Goal: Information Seeking & Learning: Learn about a topic

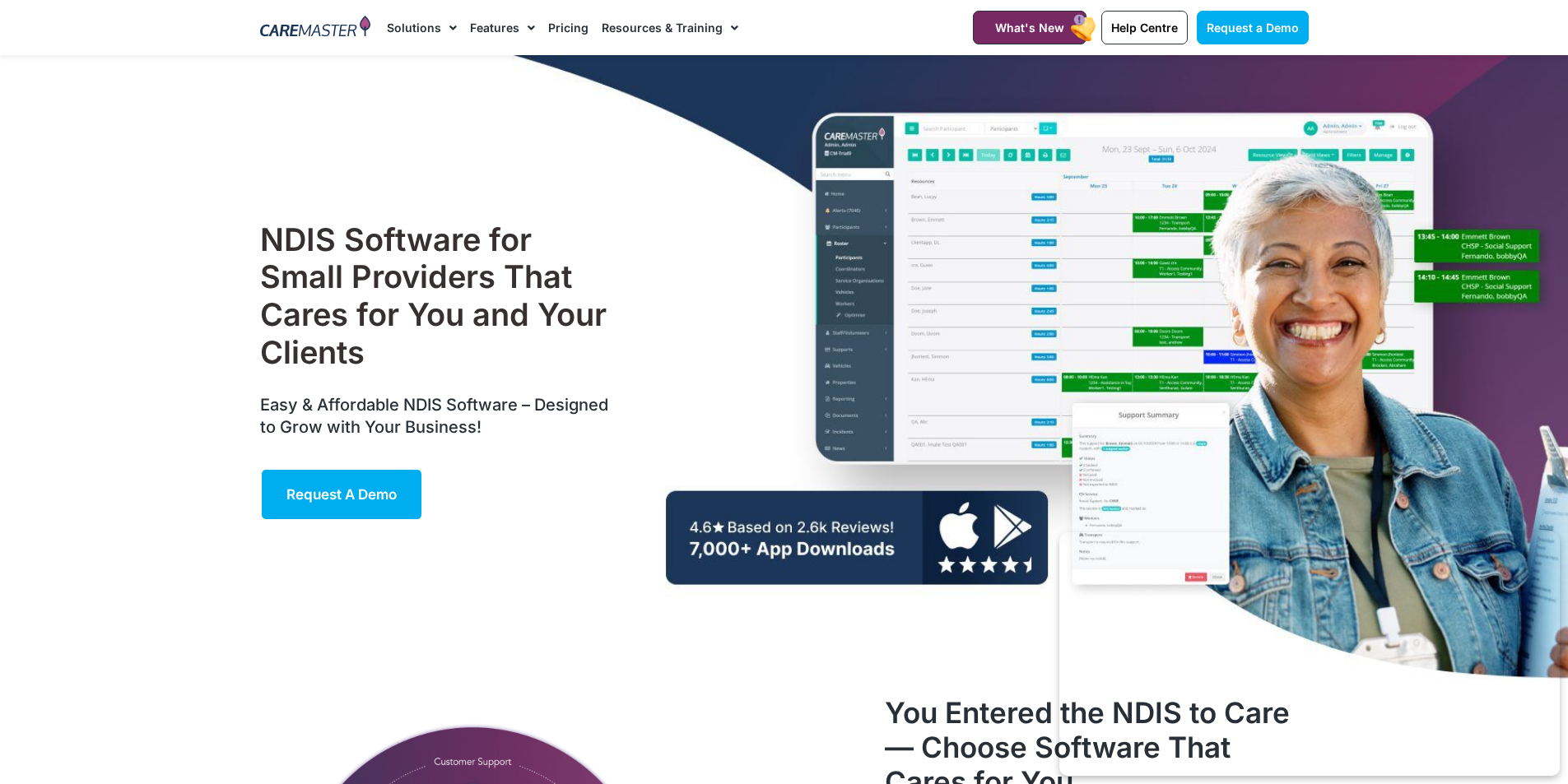
click at [466, 30] on li "Features Features for Providers Case Note Management Service Agreements Inciden…" at bounding box center [503, 27] width 78 height 55
click at [481, 26] on link "Features" at bounding box center [502, 27] width 65 height 55
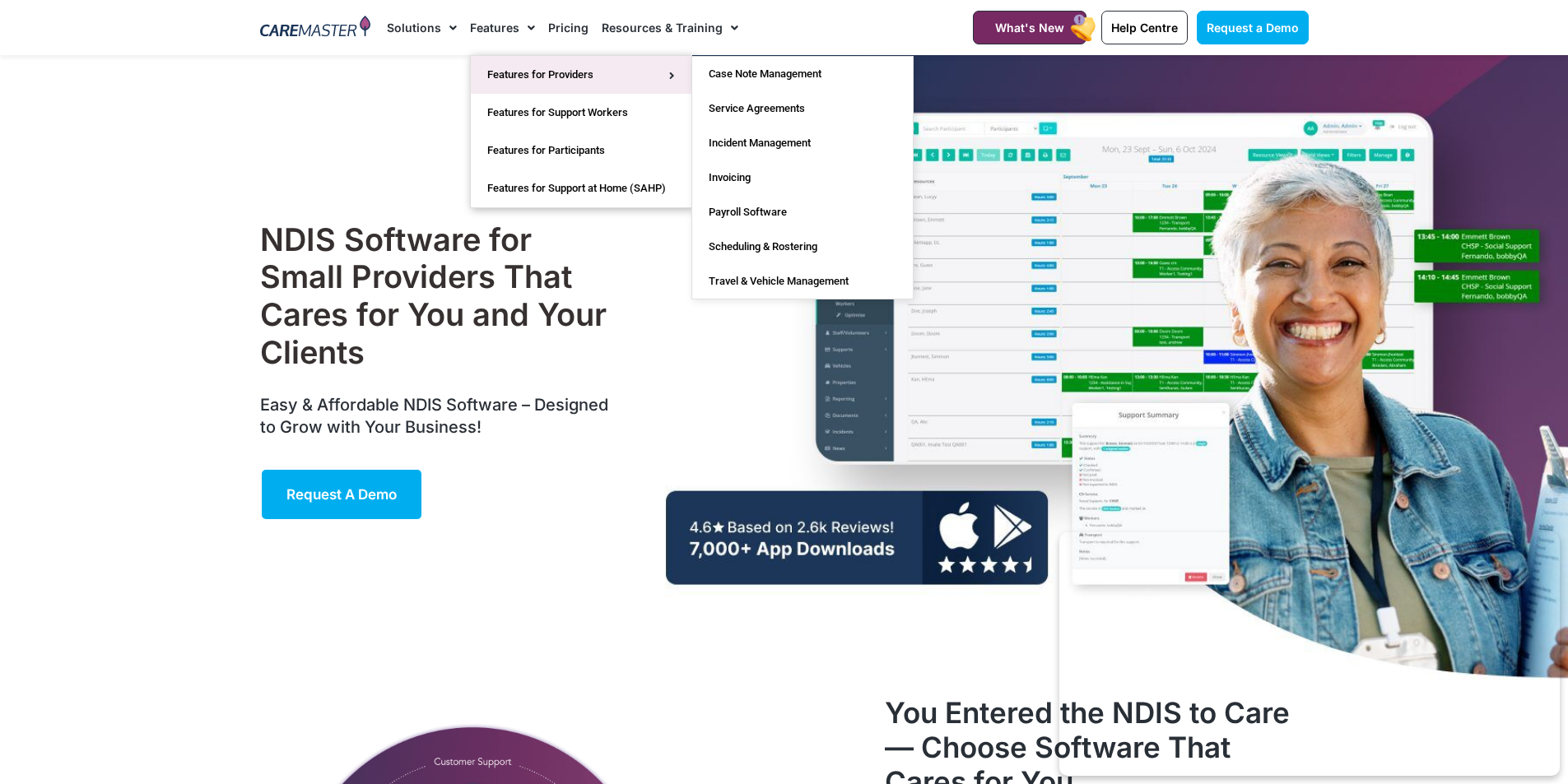
click at [513, 62] on link "Features for Providers" at bounding box center [581, 75] width 220 height 38
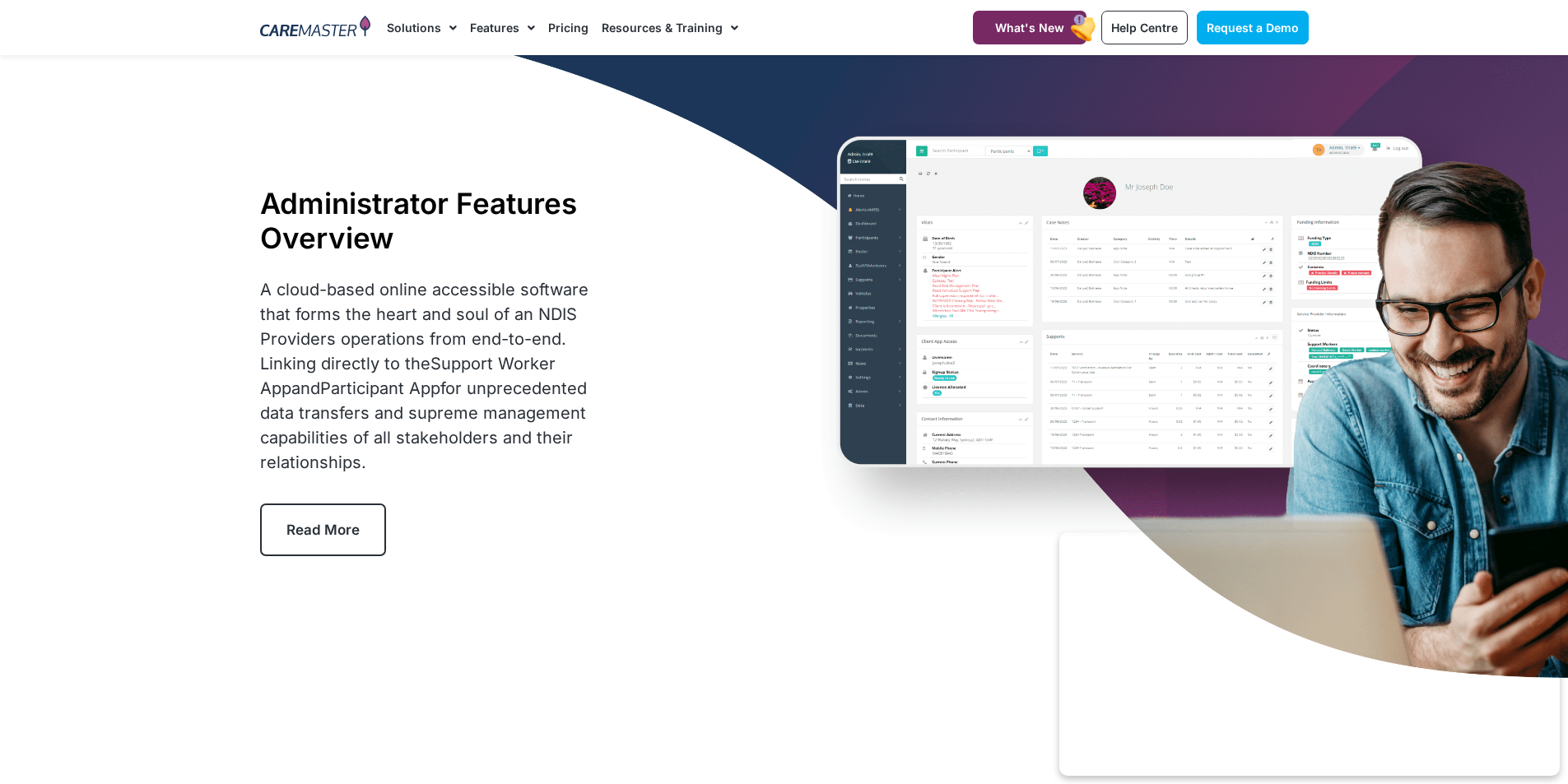
click at [324, 507] on link "Read More" at bounding box center [323, 530] width 126 height 53
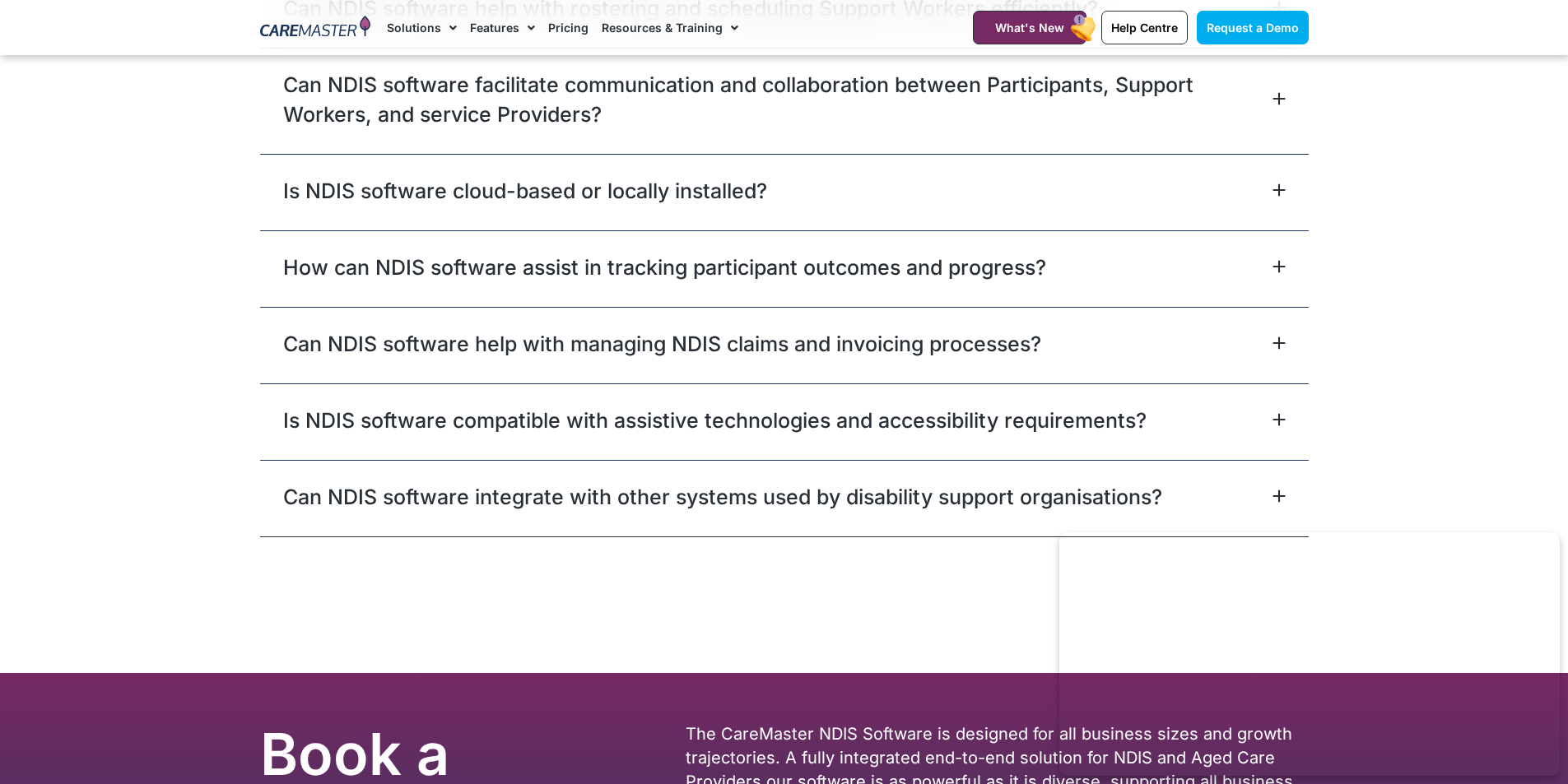
scroll to position [5624, 0]
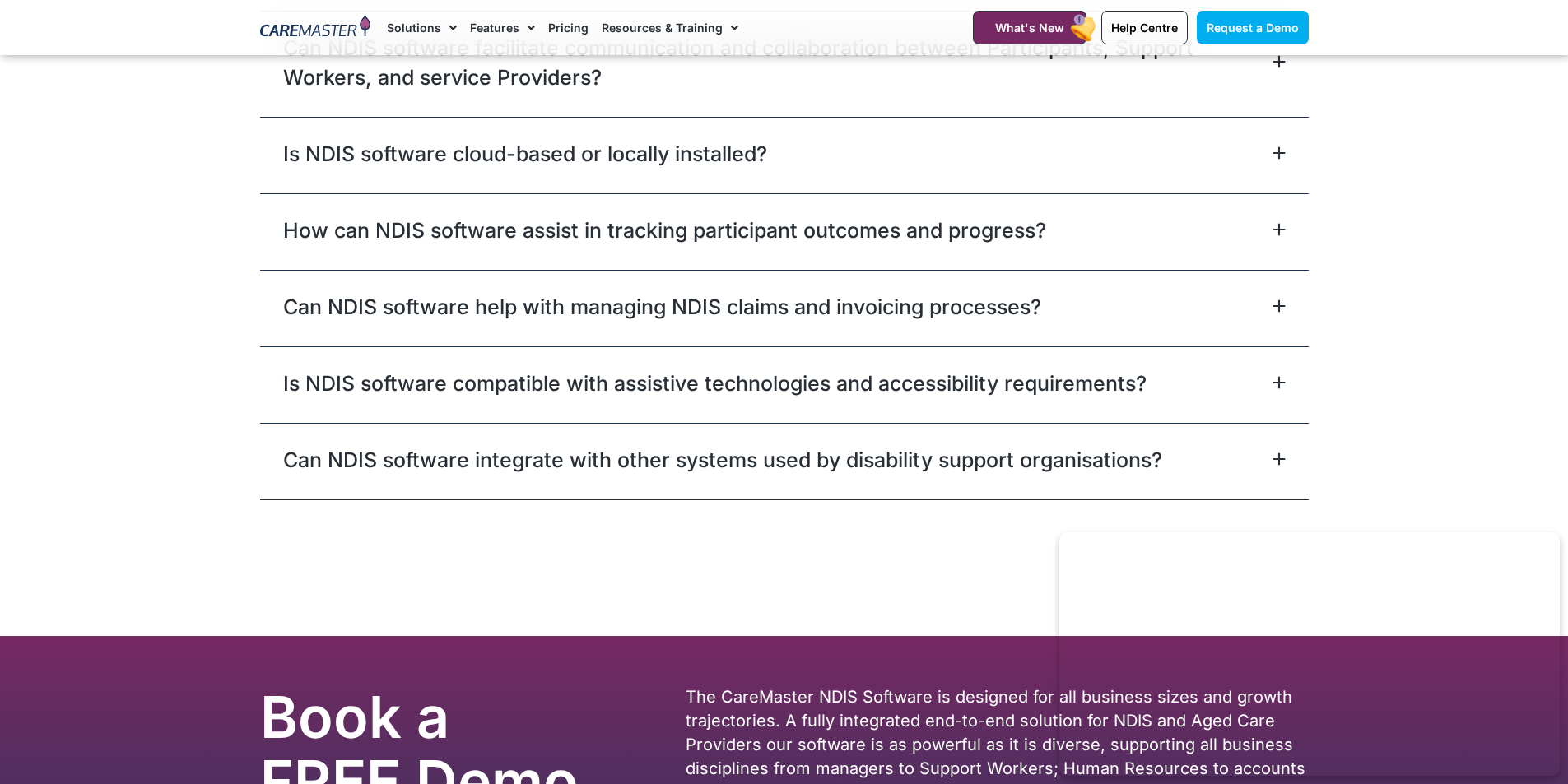
click at [495, 28] on link "Features" at bounding box center [502, 27] width 65 height 55
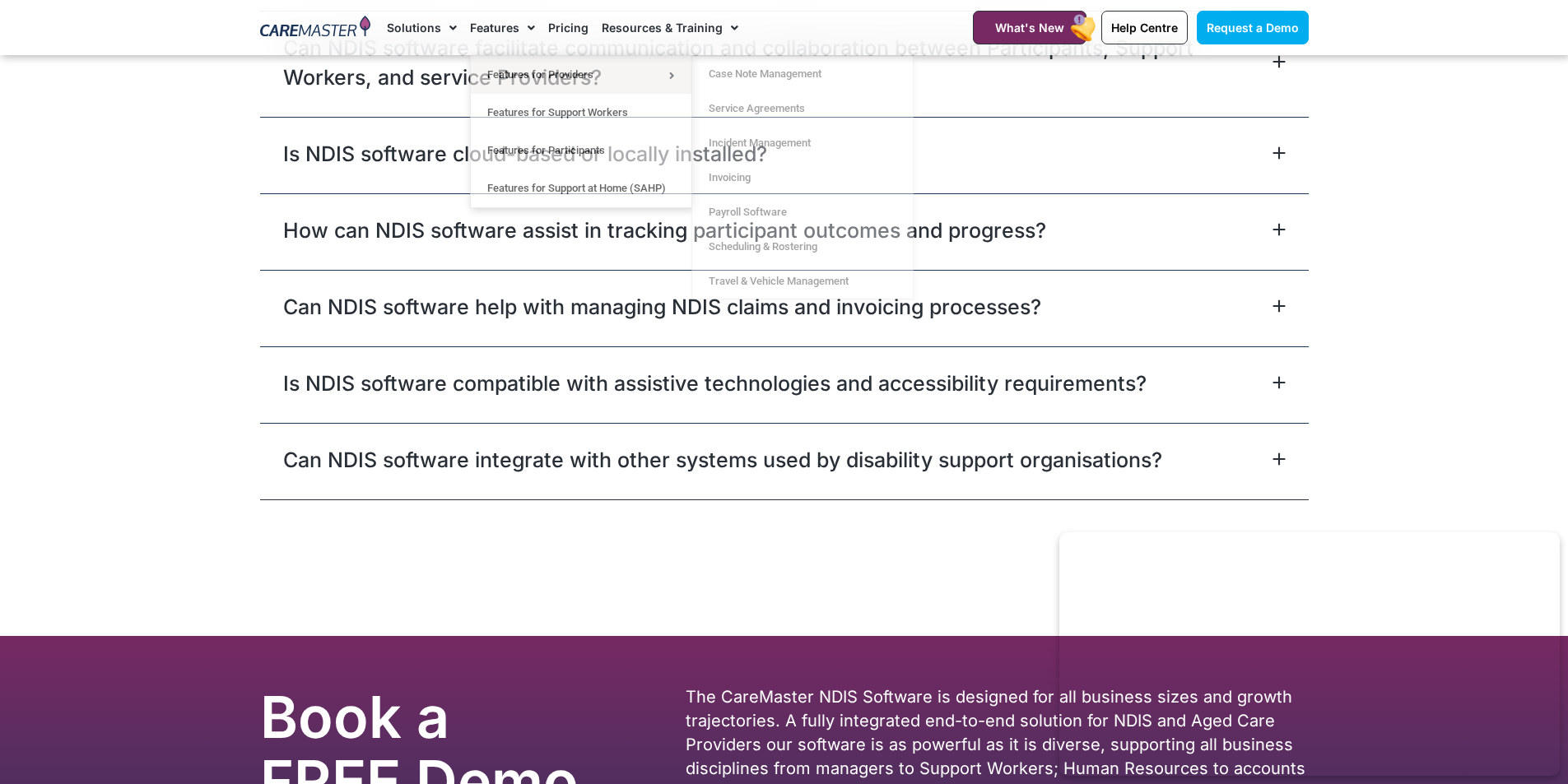
click at [567, 23] on link "Pricing" at bounding box center [568, 27] width 41 height 55
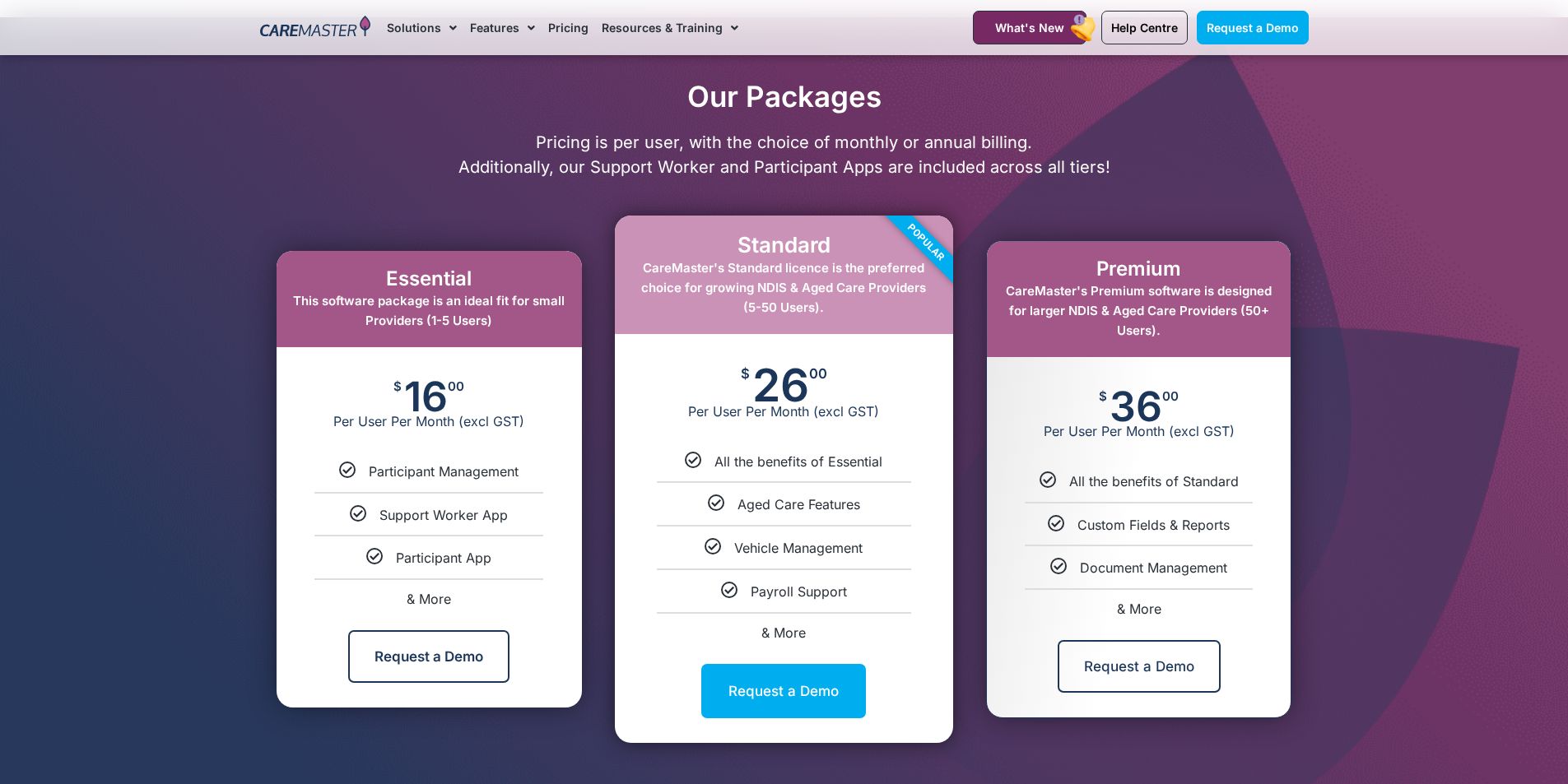
scroll to position [740, 0]
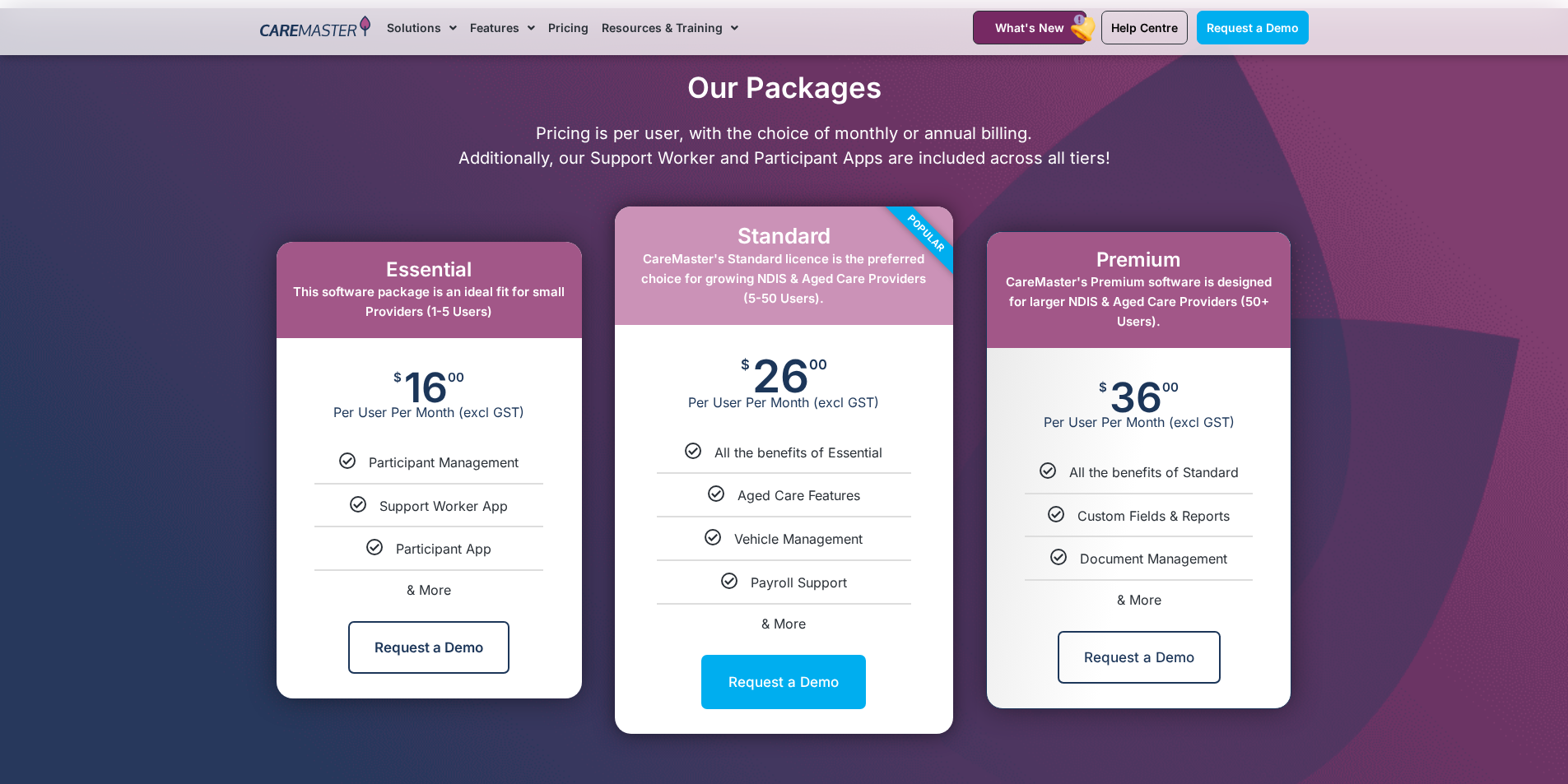
click at [785, 621] on span "& More" at bounding box center [784, 623] width 45 height 17
select select "****"
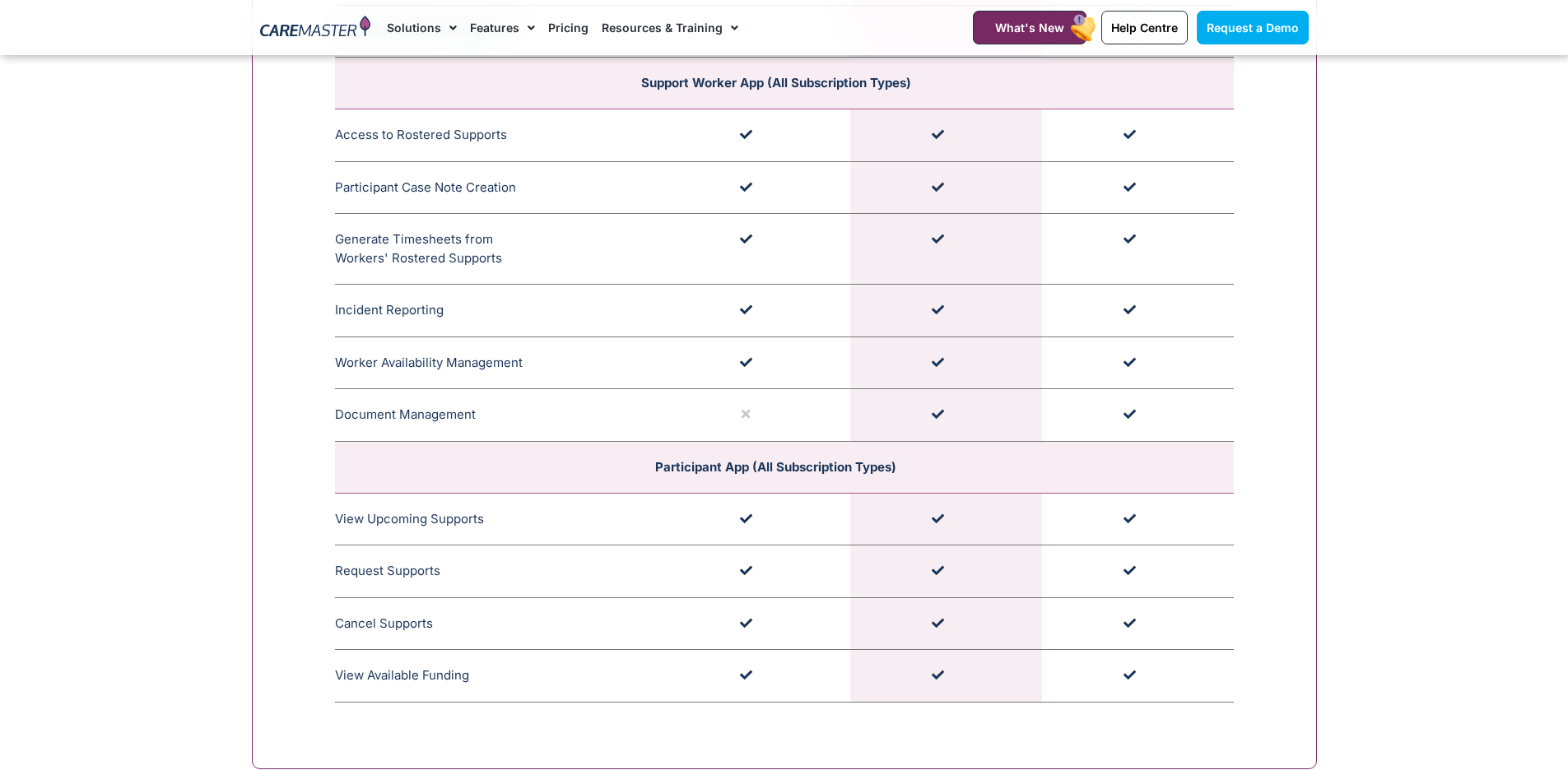
scroll to position [4533, 0]
